Goal: Task Accomplishment & Management: Manage account settings

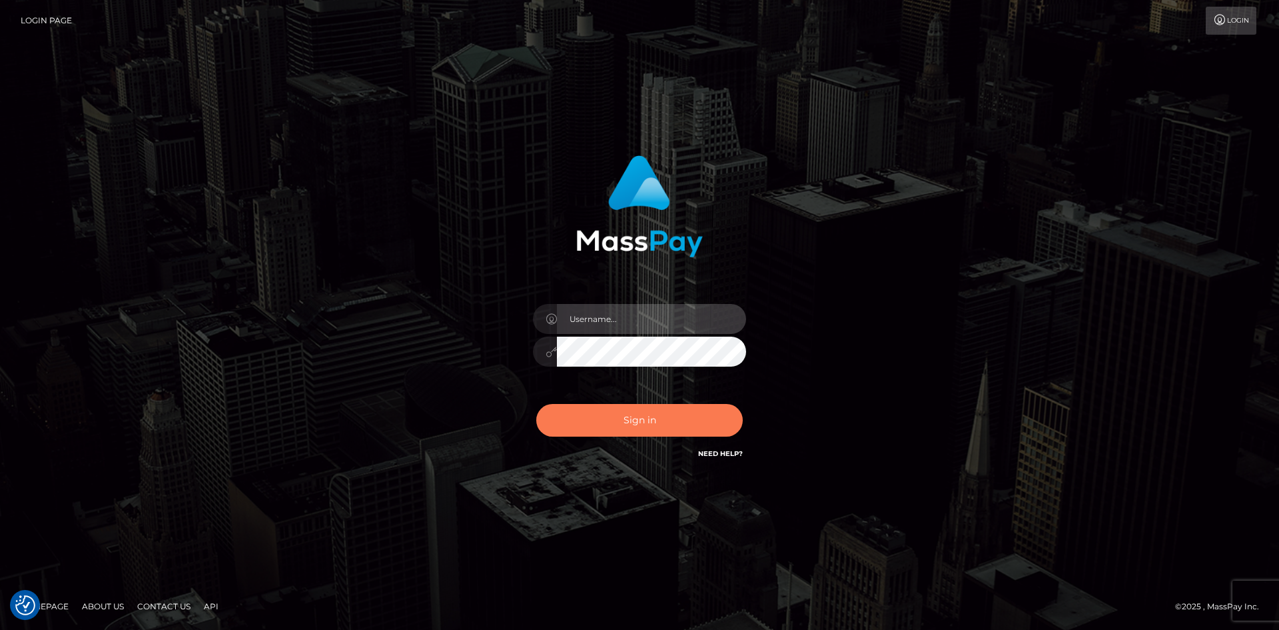
type input "[PERSON_NAME].Springer2"
click at [638, 422] on button "Sign in" at bounding box center [639, 420] width 207 height 33
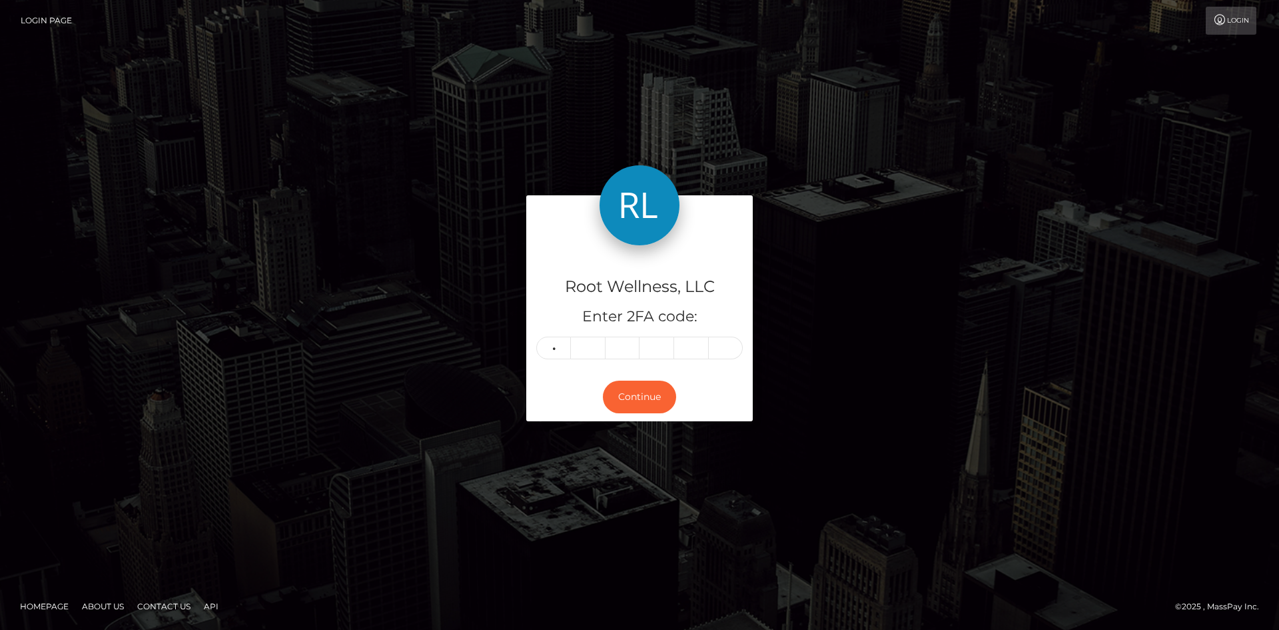
type input "9"
type input "0"
type input "8"
type input "4"
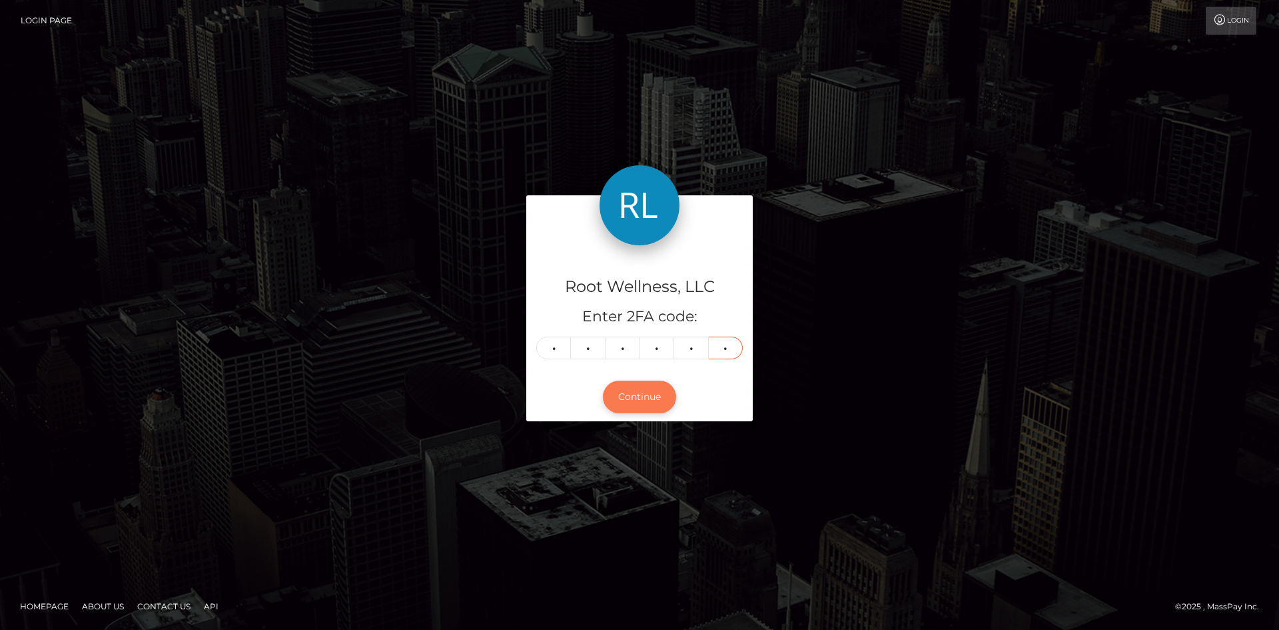
type input "9"
click at [653, 389] on button "Continue" at bounding box center [639, 396] width 73 height 33
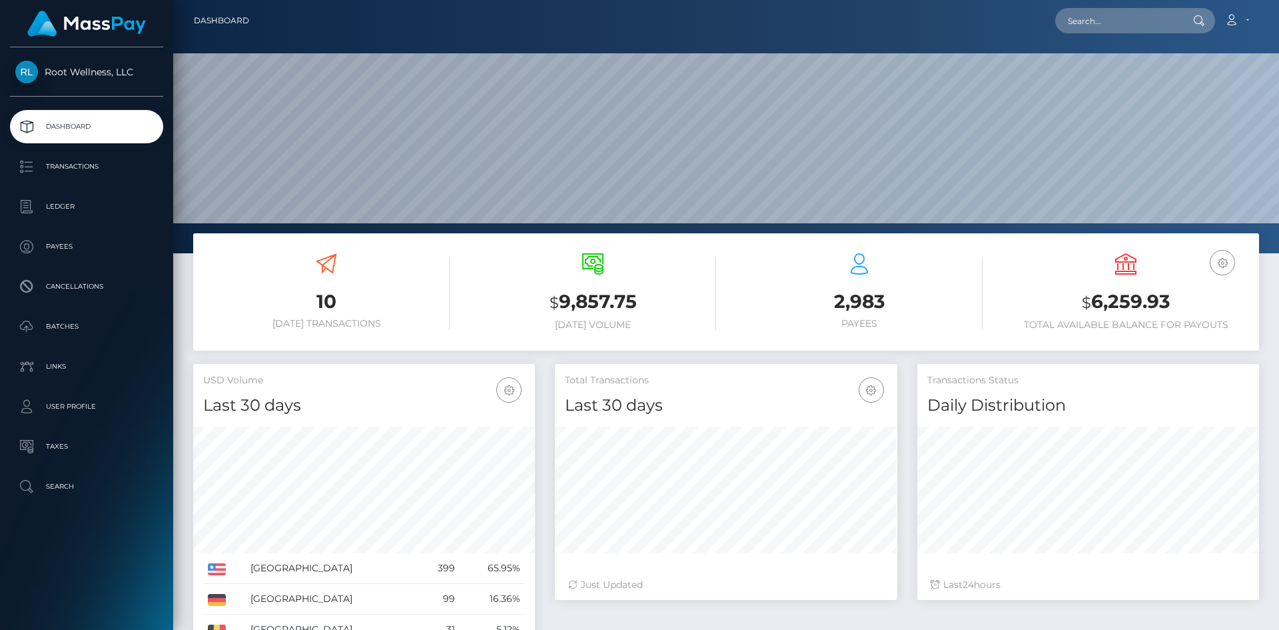
scroll to position [237, 342]
click at [53, 320] on p "Batches" at bounding box center [86, 326] width 143 height 20
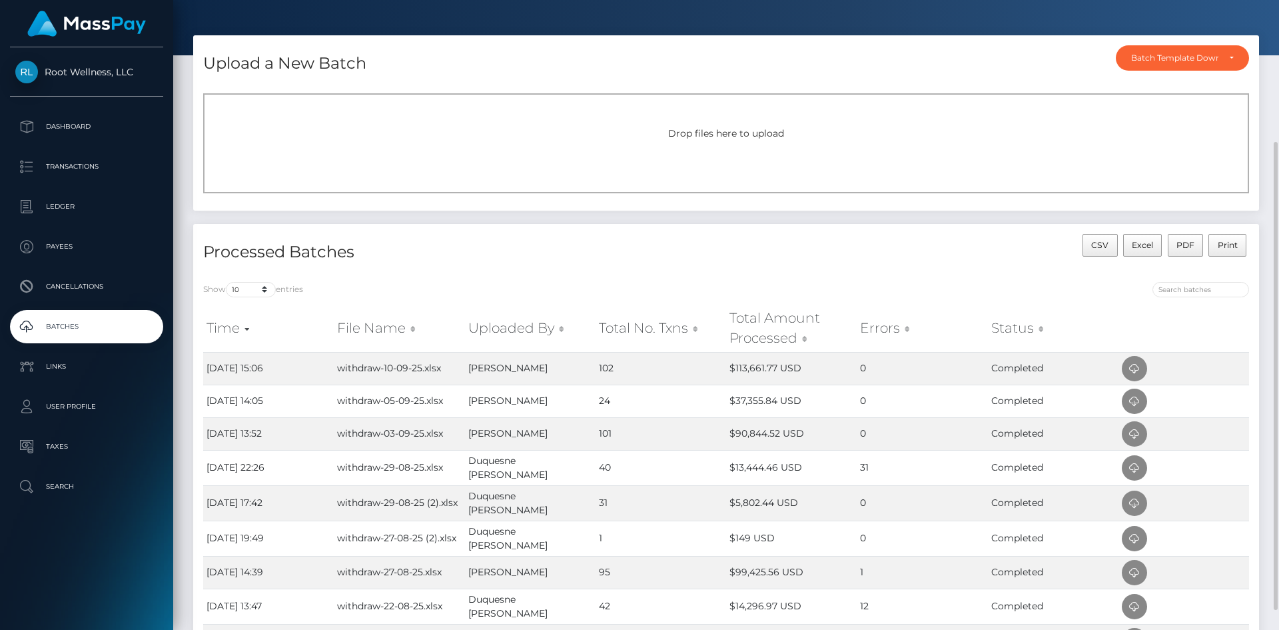
scroll to position [101, 0]
